Goal: Information Seeking & Learning: Learn about a topic

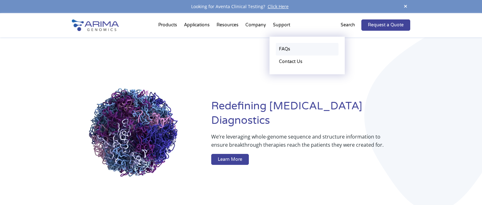
click at [288, 50] on link "FAQs" at bounding box center [307, 49] width 63 height 13
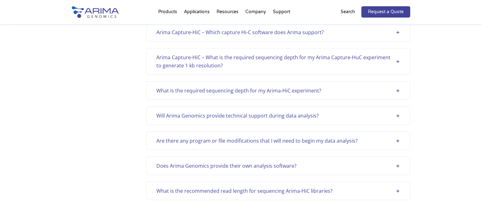
scroll to position [276, 0]
click at [397, 91] on div "What is the required sequencing depth for my Arima-HiC experiment?" at bounding box center [278, 90] width 244 height 8
click at [398, 90] on div "What is the required sequencing depth for my Arima-HiC experiment?" at bounding box center [278, 90] width 244 height 8
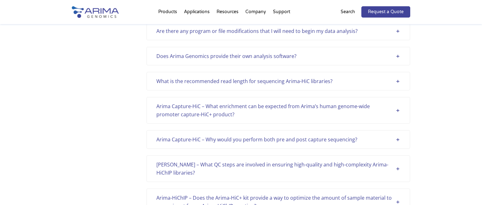
scroll to position [426, 0]
click at [361, 82] on div "What is the recommended read length for sequencing Arima-HiC libraries?" at bounding box center [278, 80] width 244 height 8
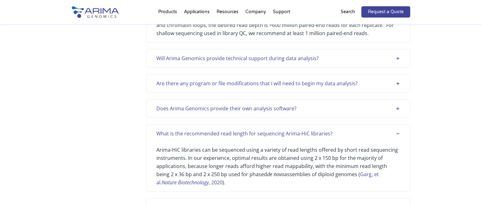
scroll to position [376, 0]
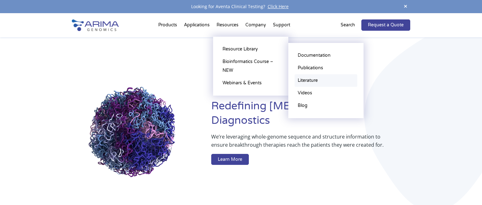
click at [313, 80] on link "Literature" at bounding box center [326, 80] width 63 height 13
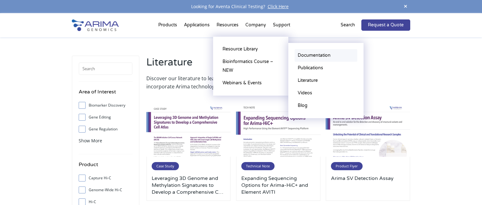
click at [313, 55] on link "Documentation" at bounding box center [326, 55] width 63 height 13
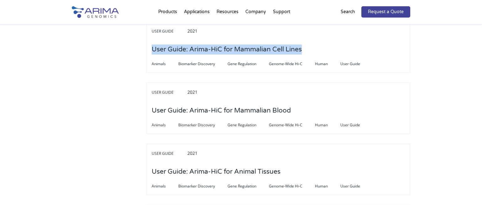
scroll to position [1705, 0]
